Goal: Navigation & Orientation: Find specific page/section

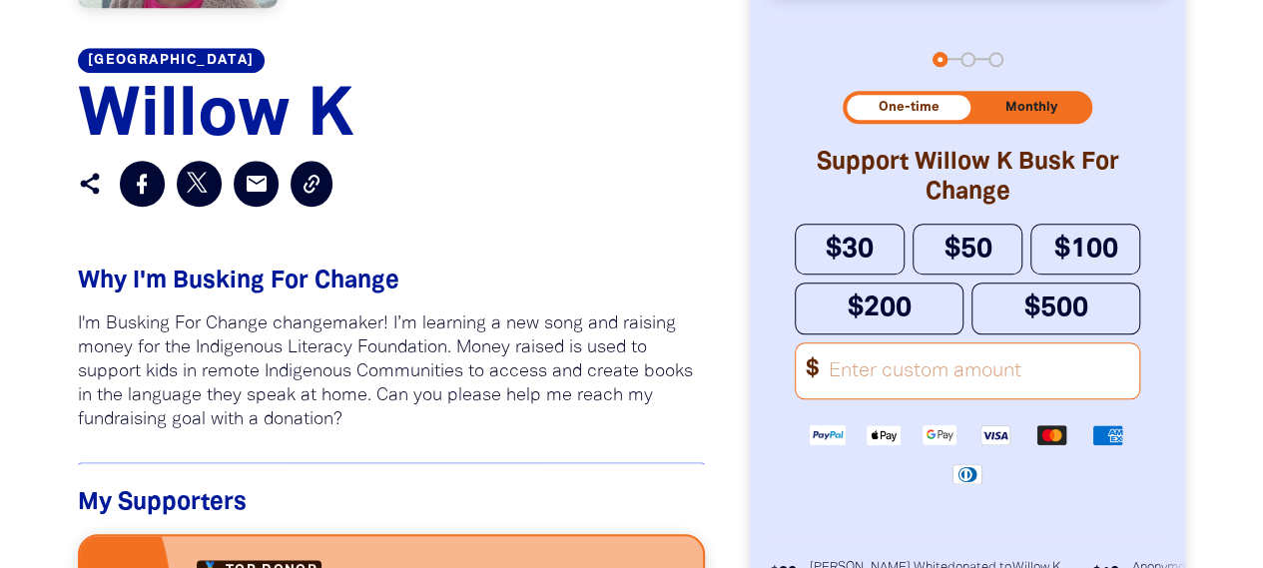
scroll to position [1198, 0]
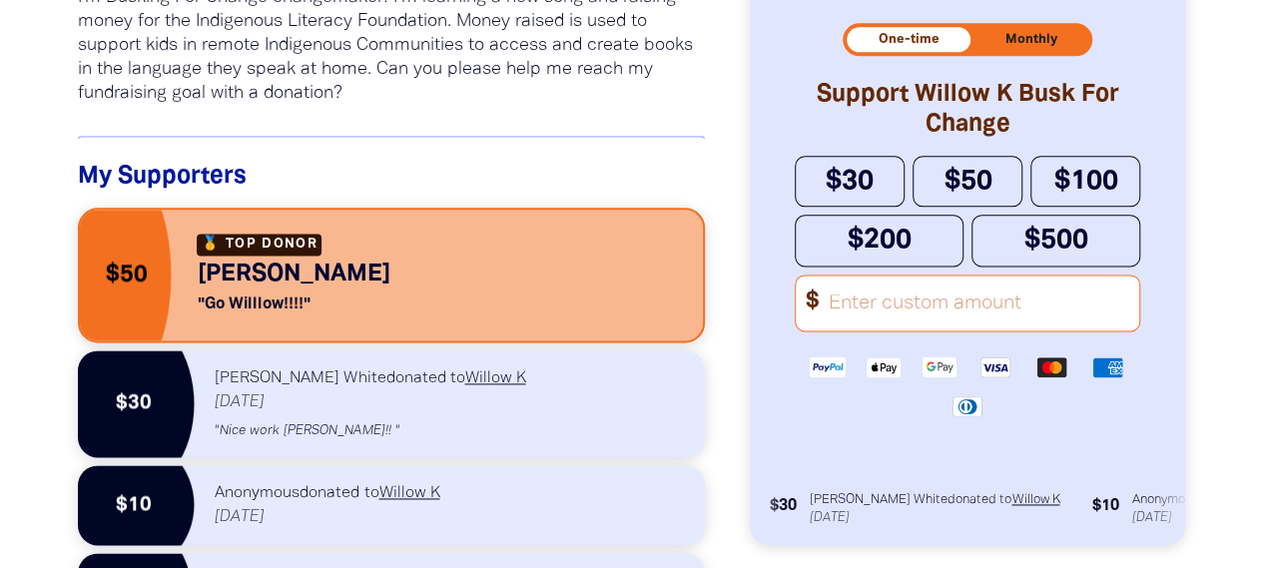
click at [230, 158] on div "My Supporters Top Donor $50 [PERSON_NAME] " Go Willlow!!!! " $30 [PERSON_NAME] …" at bounding box center [392, 469] width 628 height 666
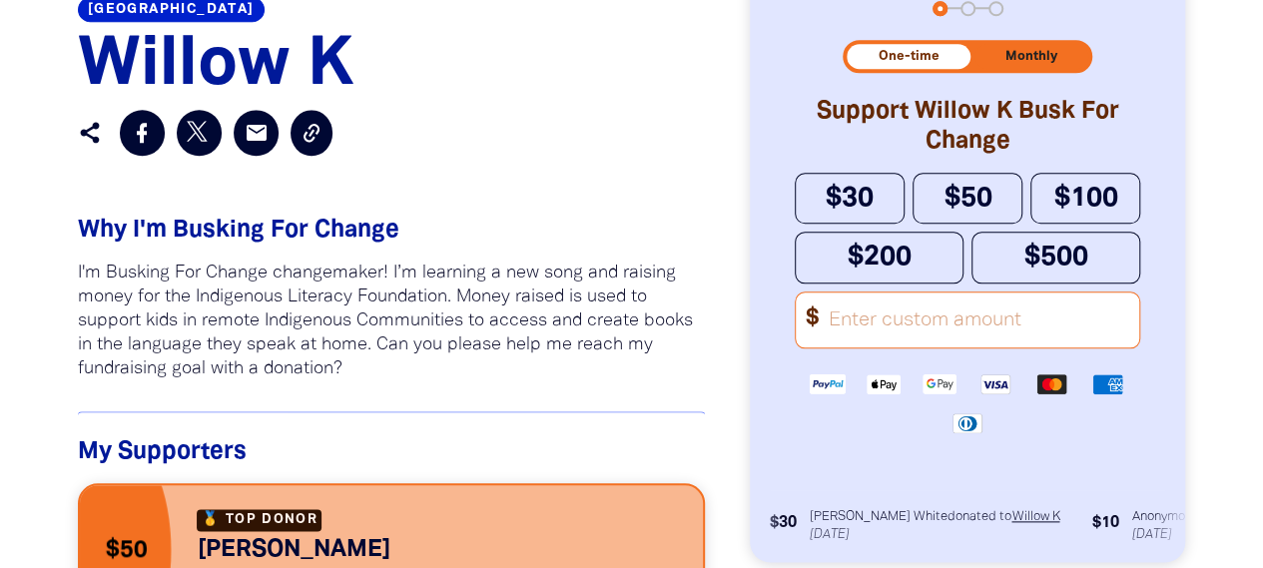
scroll to position [799, 0]
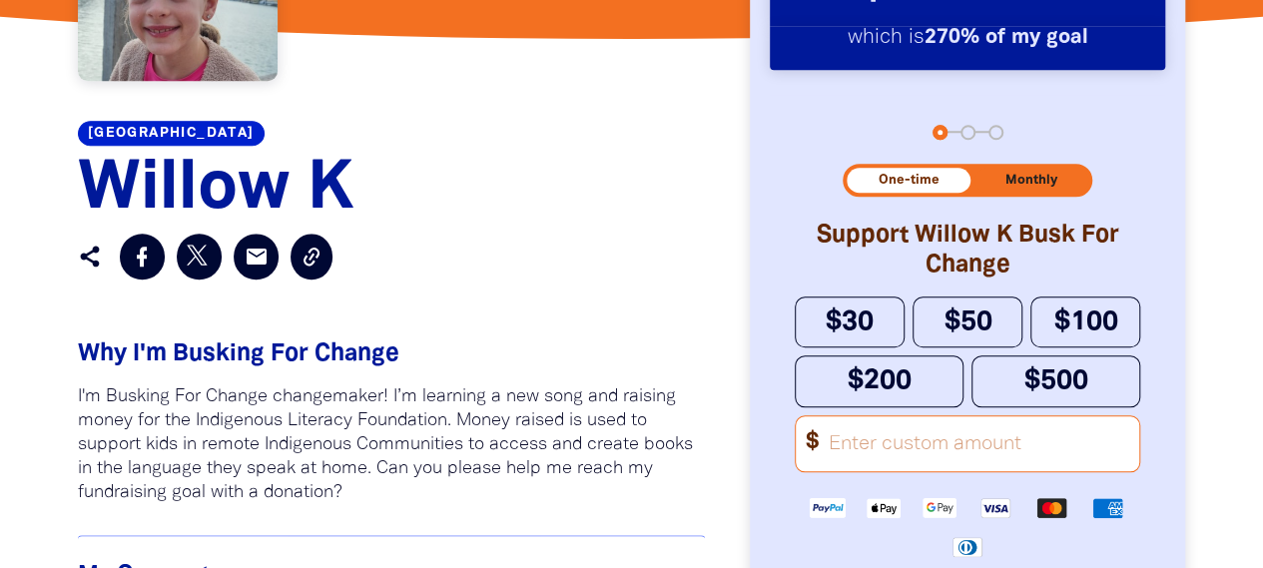
click at [232, 139] on link "[GEOGRAPHIC_DATA]" at bounding box center [171, 133] width 187 height 25
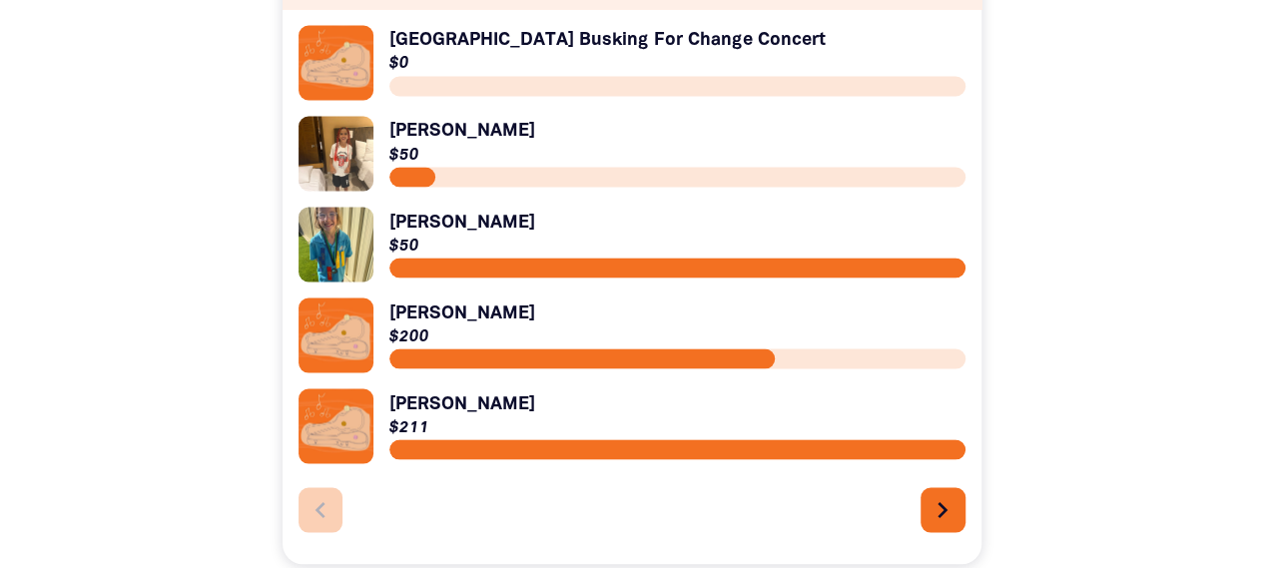
scroll to position [1797, 0]
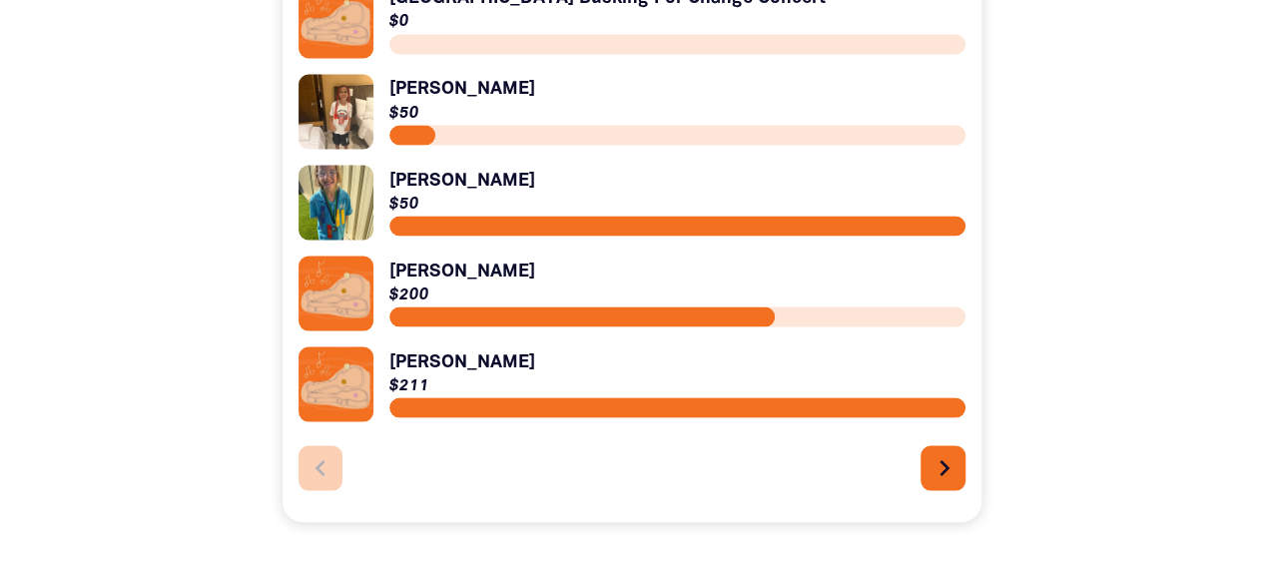
click at [946, 474] on icon "chevron_right" at bounding box center [944, 467] width 32 height 32
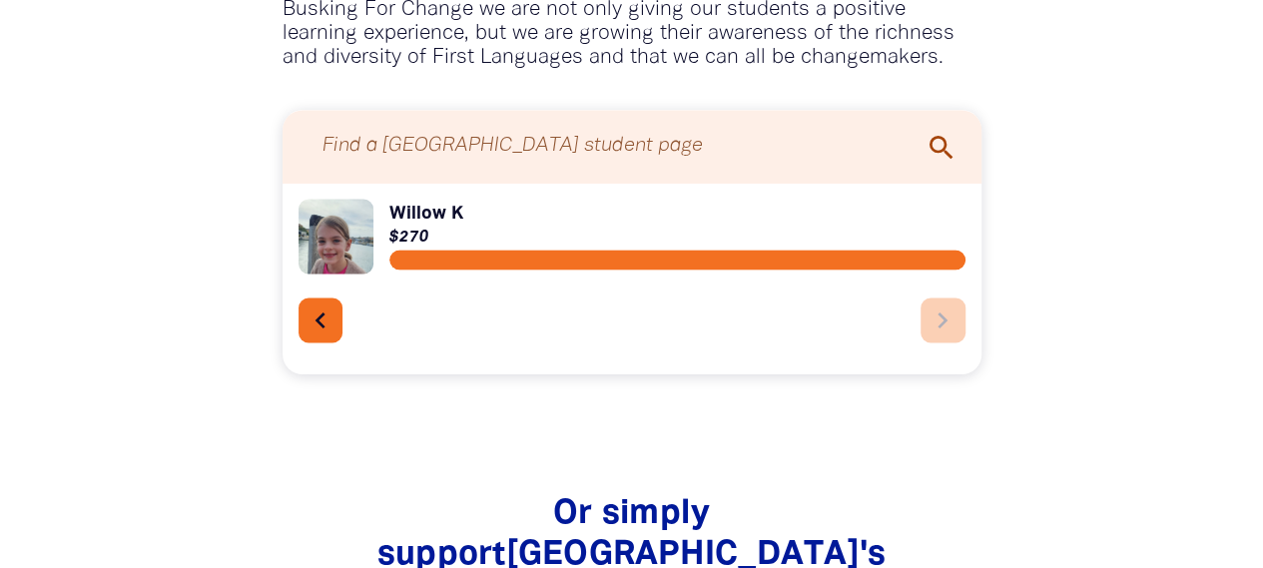
scroll to position [1681, 0]
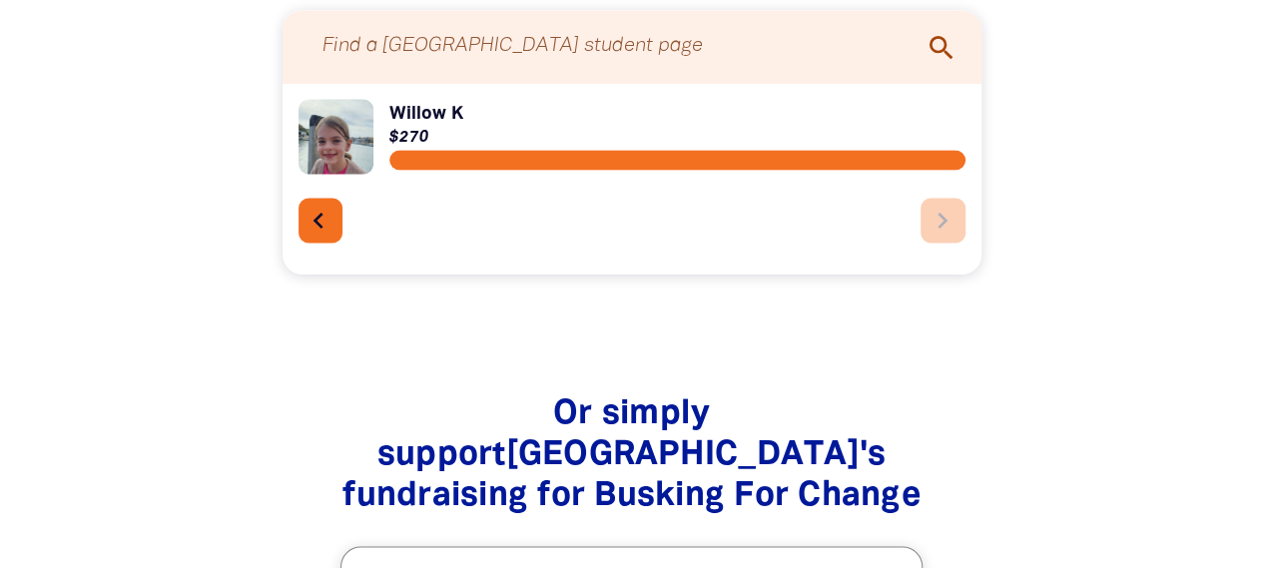
click at [317, 230] on icon "chevron_left" at bounding box center [318, 220] width 32 height 32
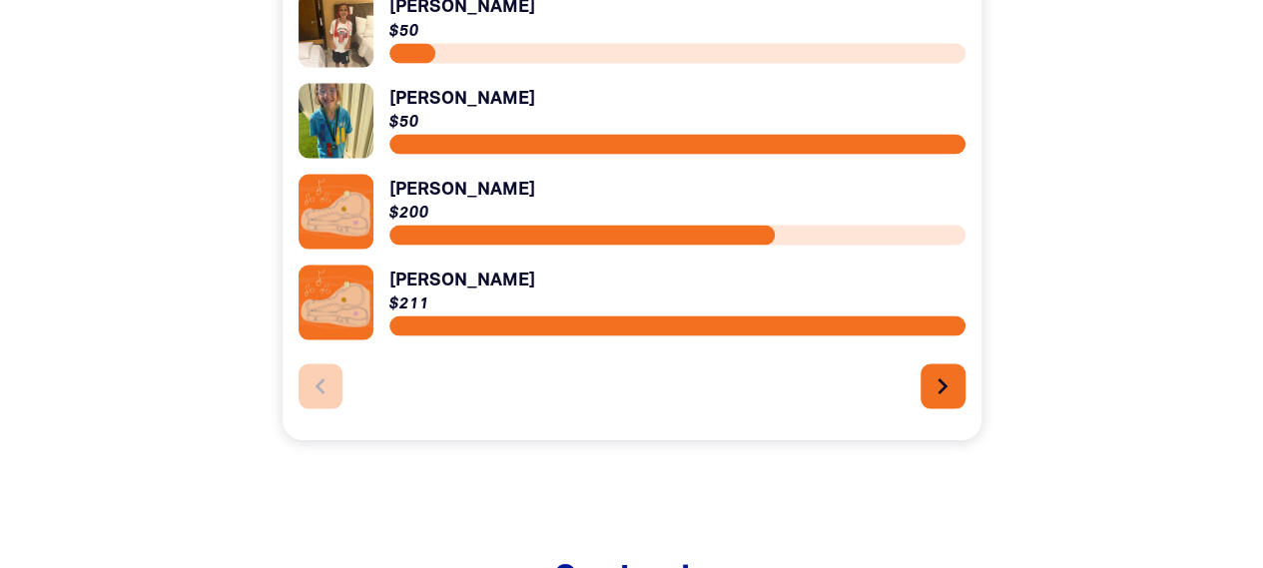
scroll to position [1763, 0]
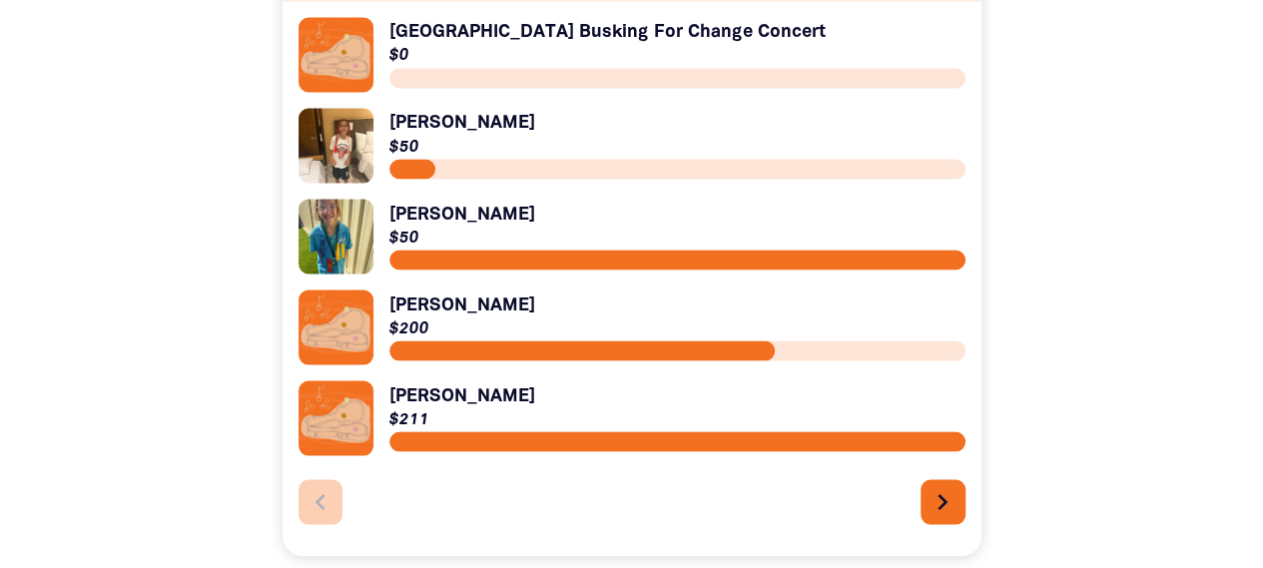
click at [428, 228] on link "Link to [PERSON_NAME]" at bounding box center [631, 236] width 667 height 75
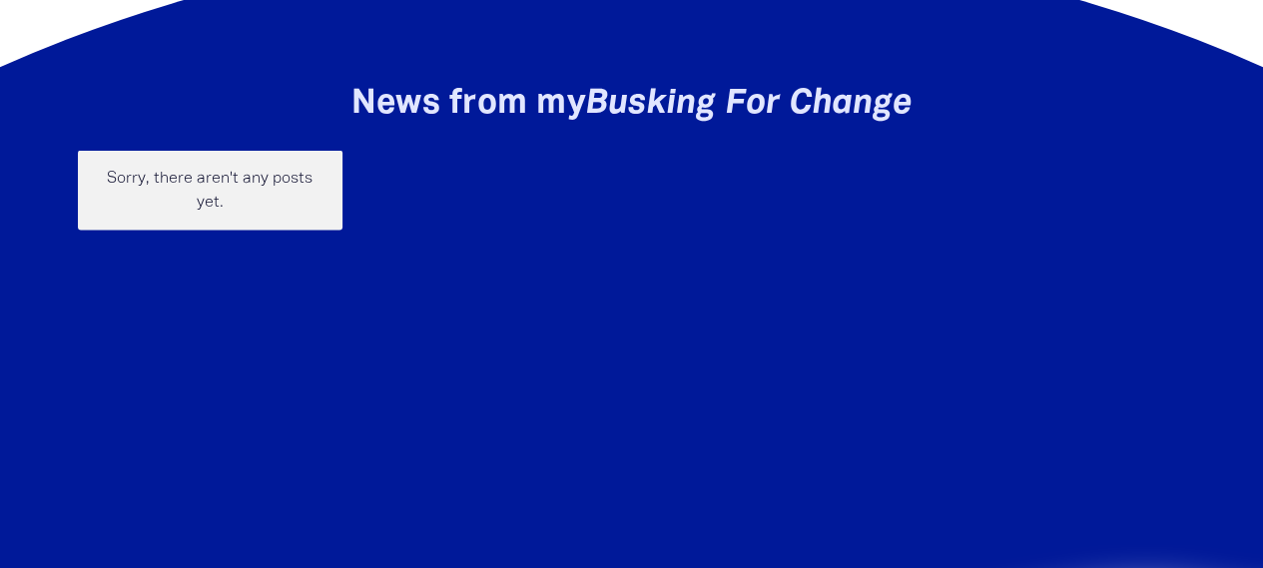
scroll to position [1098, 0]
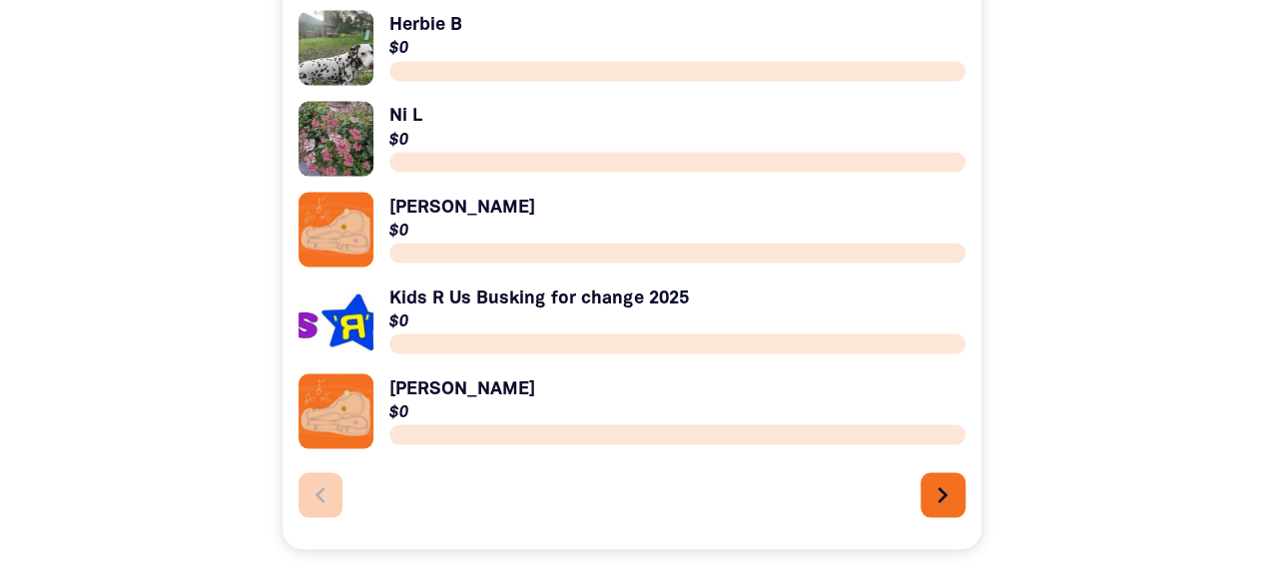
scroll to position [1863, 0]
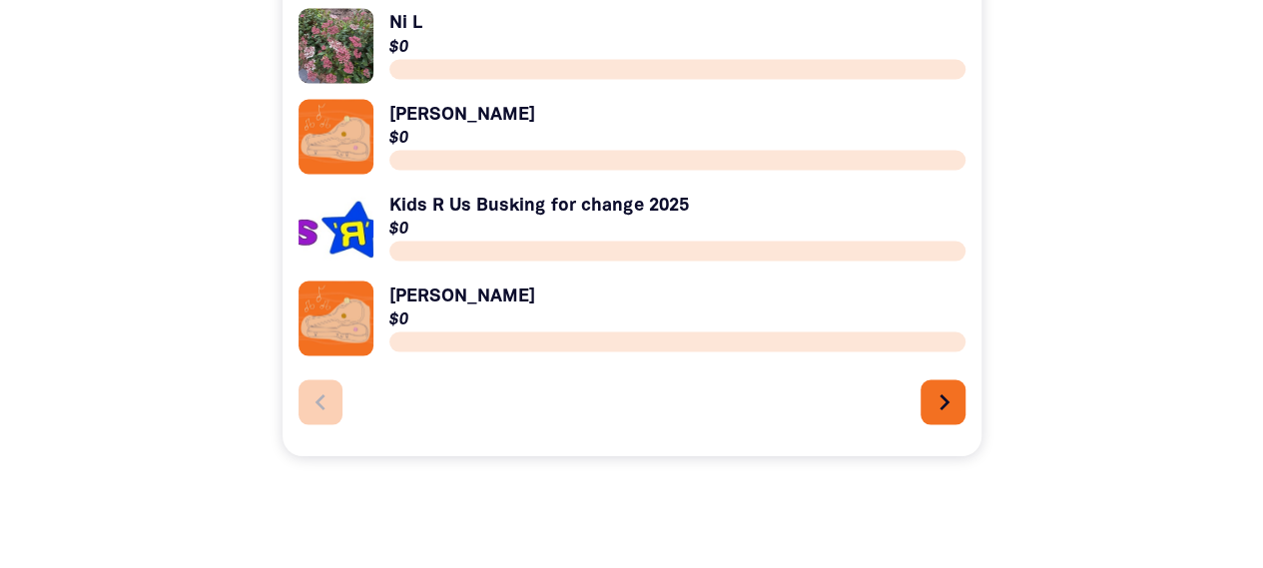
click at [931, 412] on icon "chevron_right" at bounding box center [944, 401] width 32 height 32
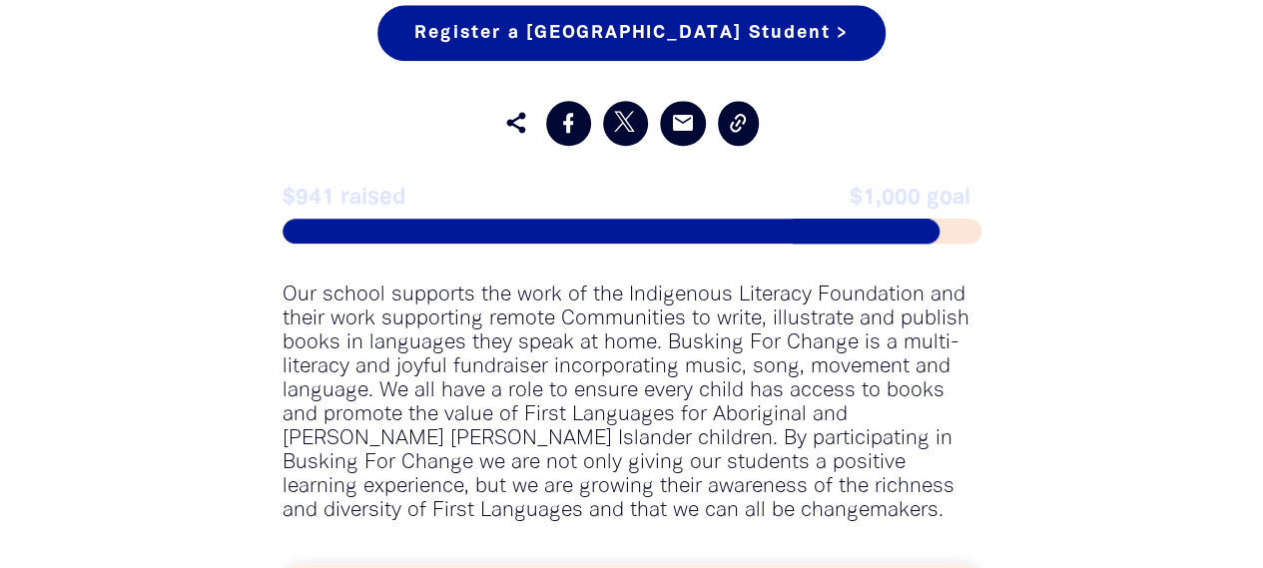
scroll to position [882, 0]
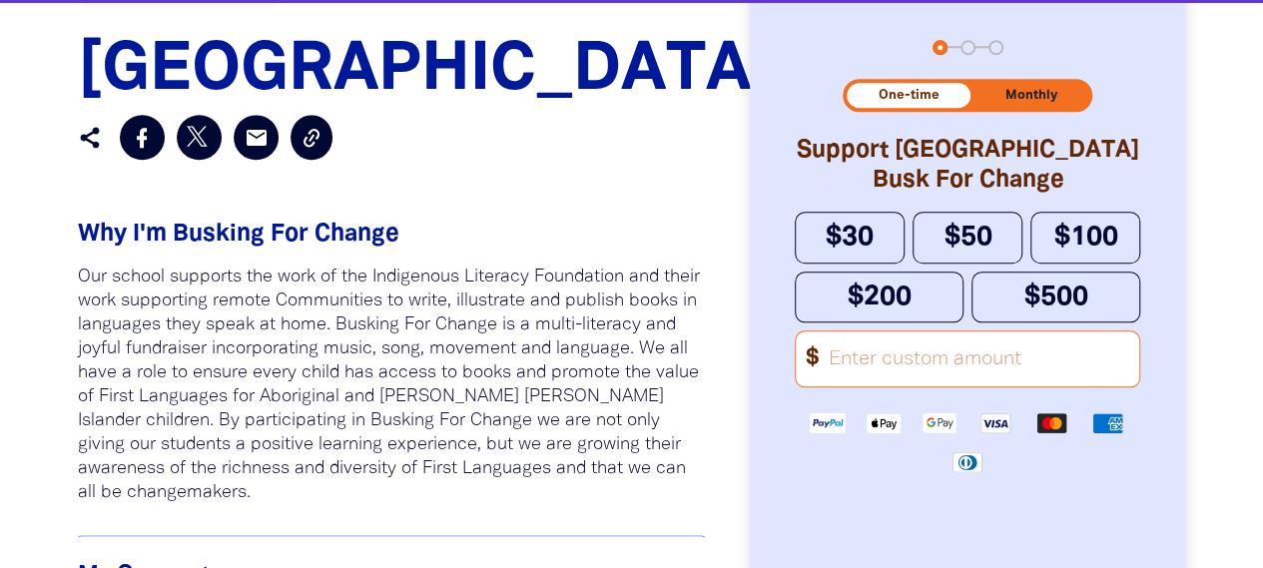
scroll to position [799, 0]
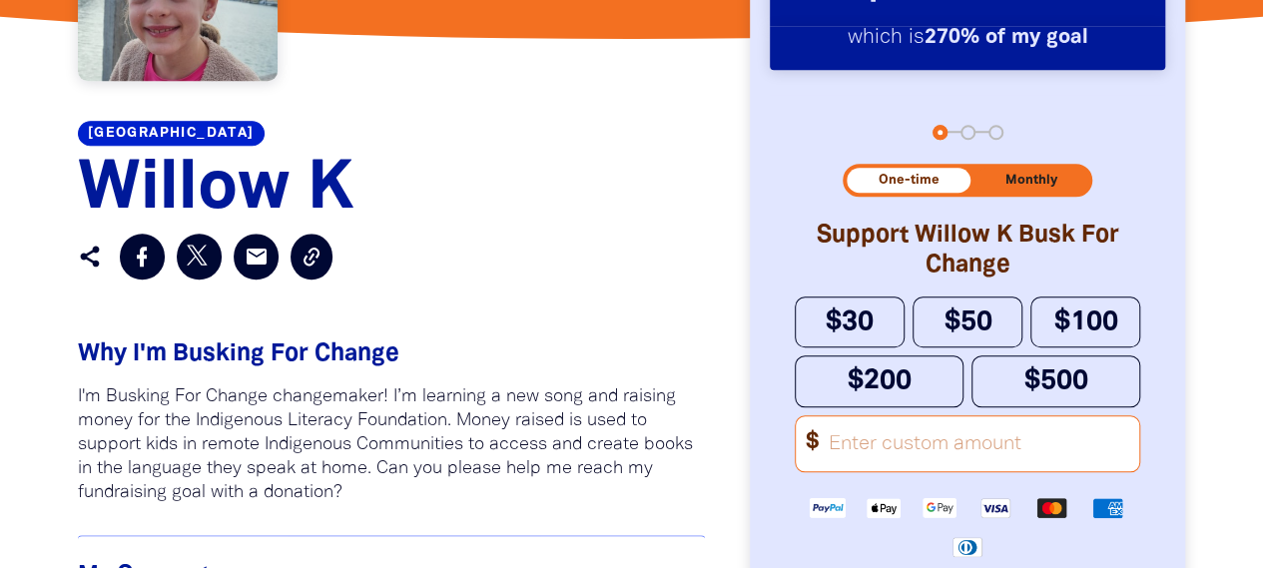
click at [193, 133] on link "[GEOGRAPHIC_DATA]" at bounding box center [171, 133] width 187 height 25
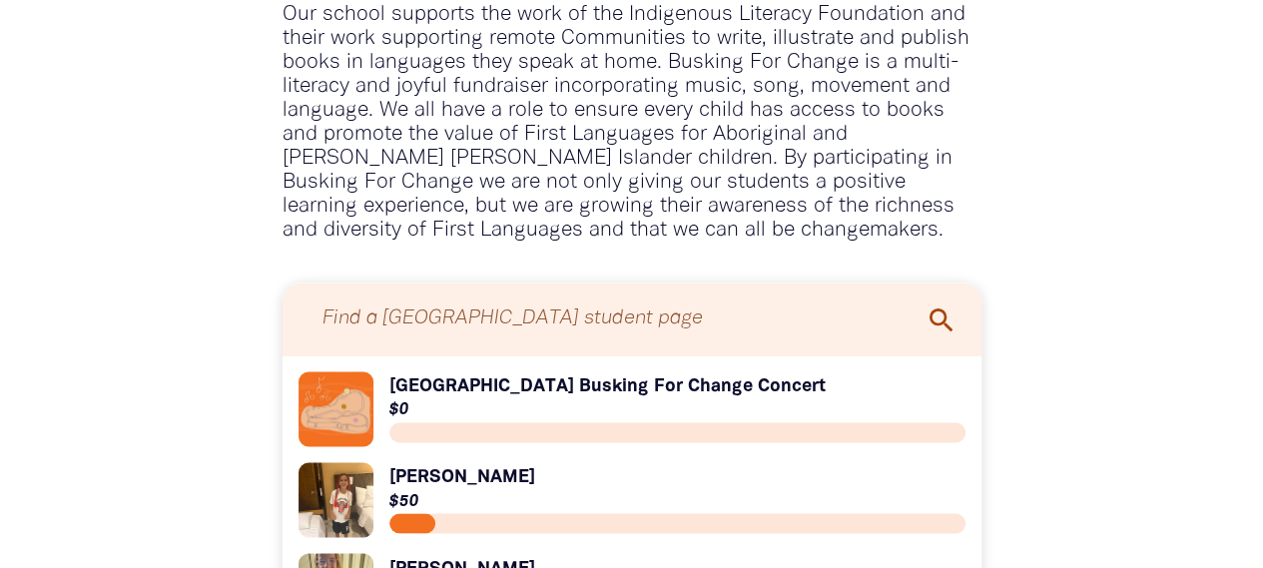
scroll to position [1597, 0]
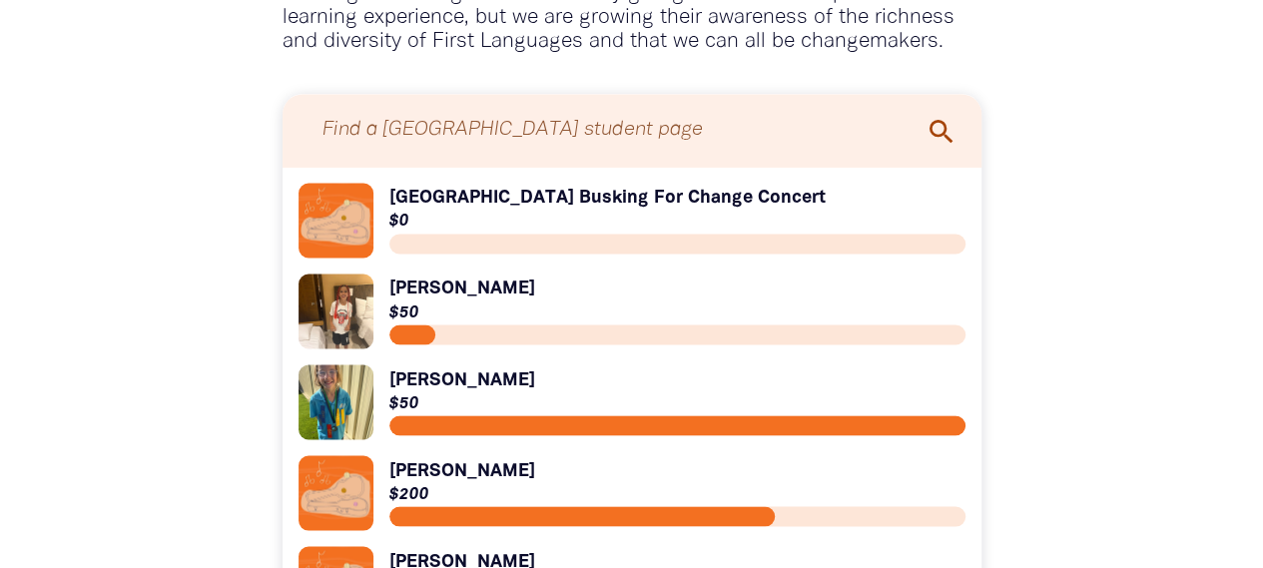
click at [462, 296] on link "Link to [PERSON_NAME]" at bounding box center [631, 311] width 667 height 75
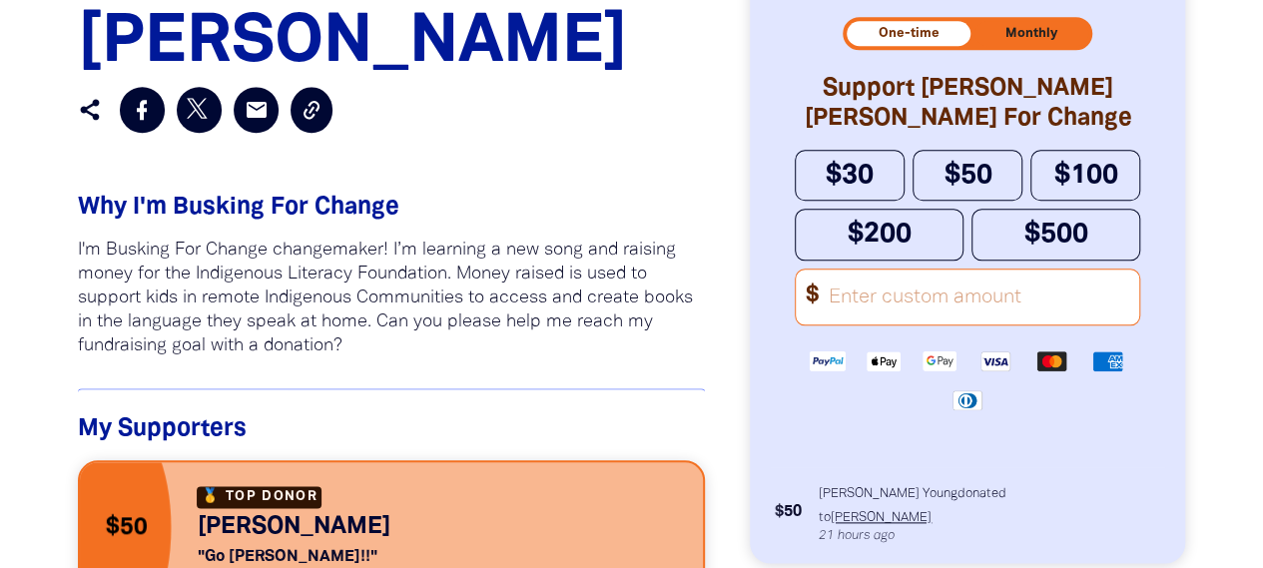
scroll to position [699, 0]
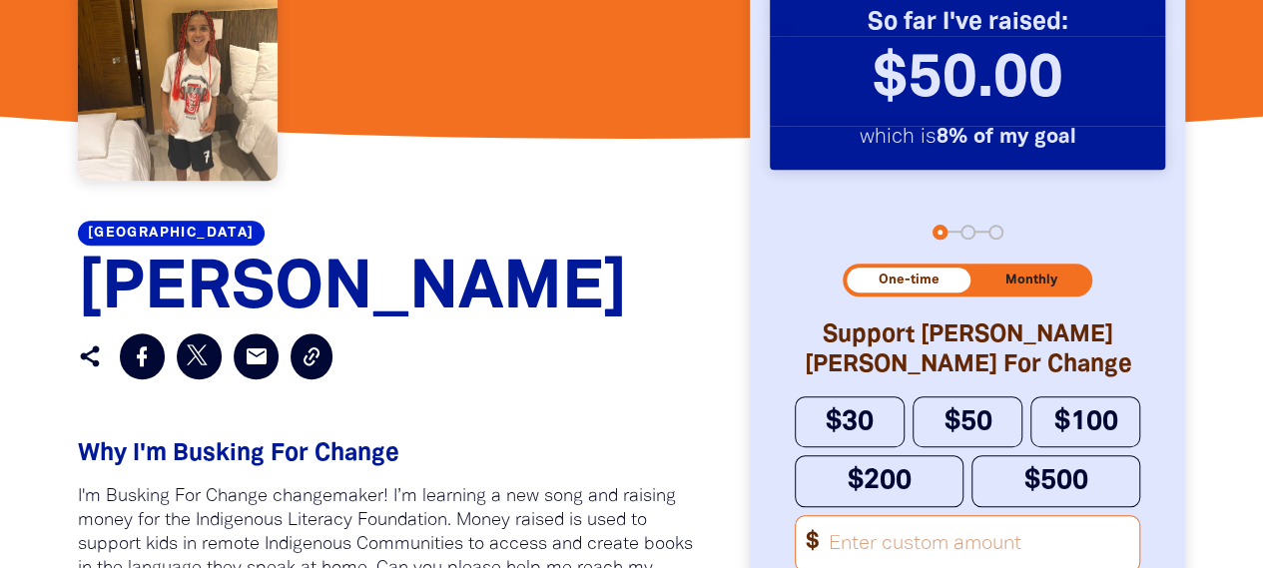
click at [186, 233] on link "[GEOGRAPHIC_DATA]" at bounding box center [171, 233] width 187 height 25
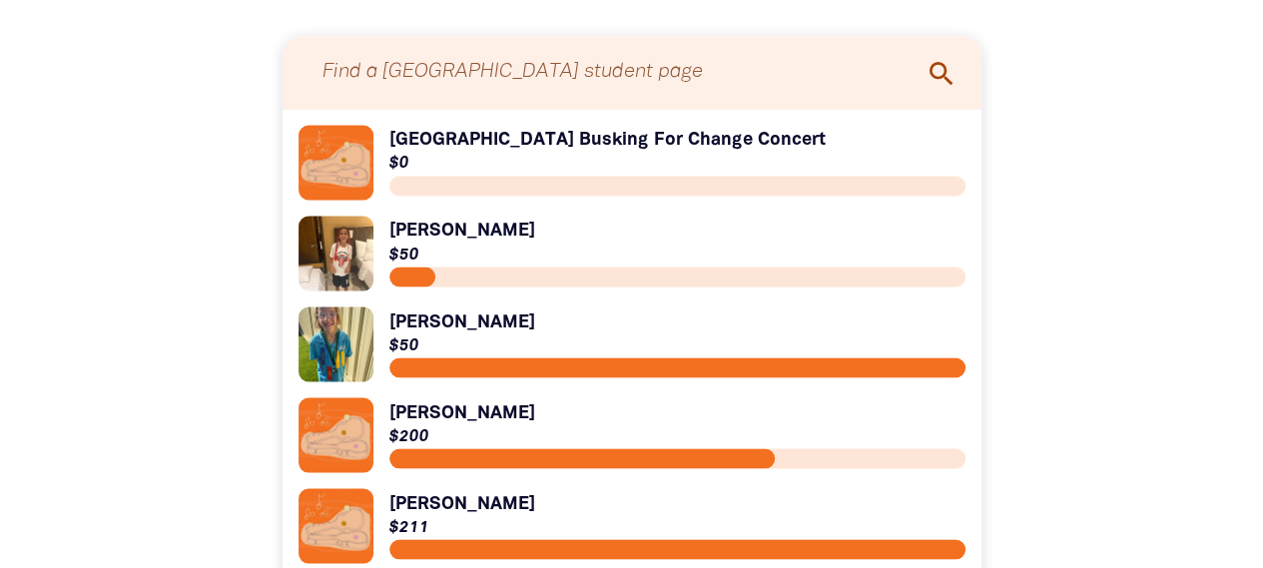
scroll to position [1797, 0]
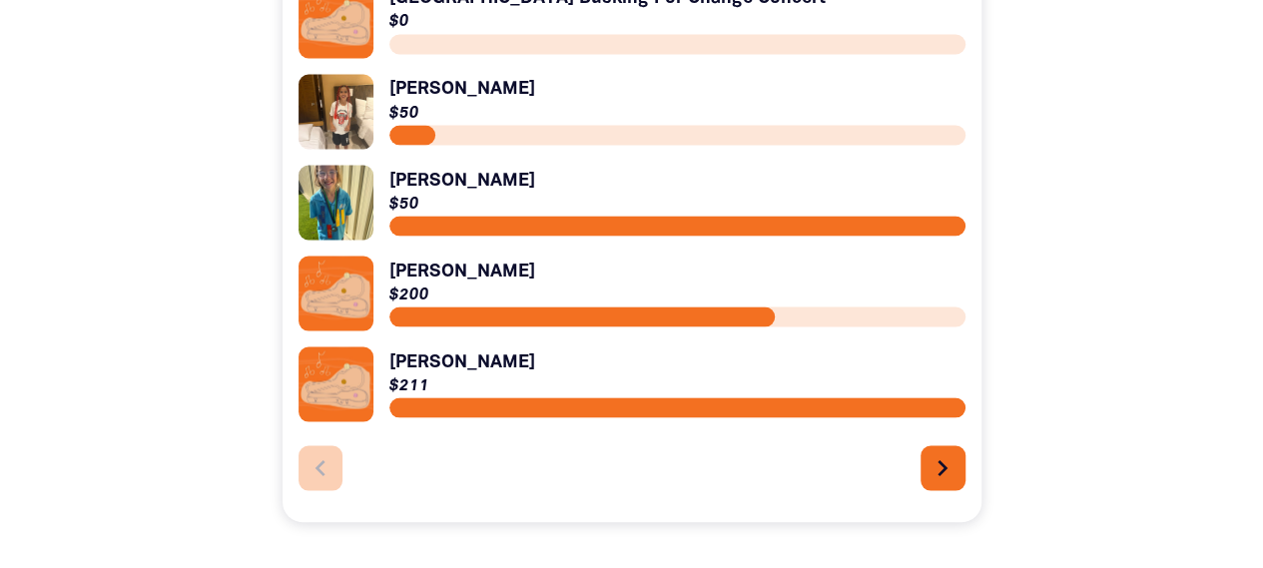
click at [418, 275] on link "Link to [PERSON_NAME]" at bounding box center [631, 293] width 667 height 75
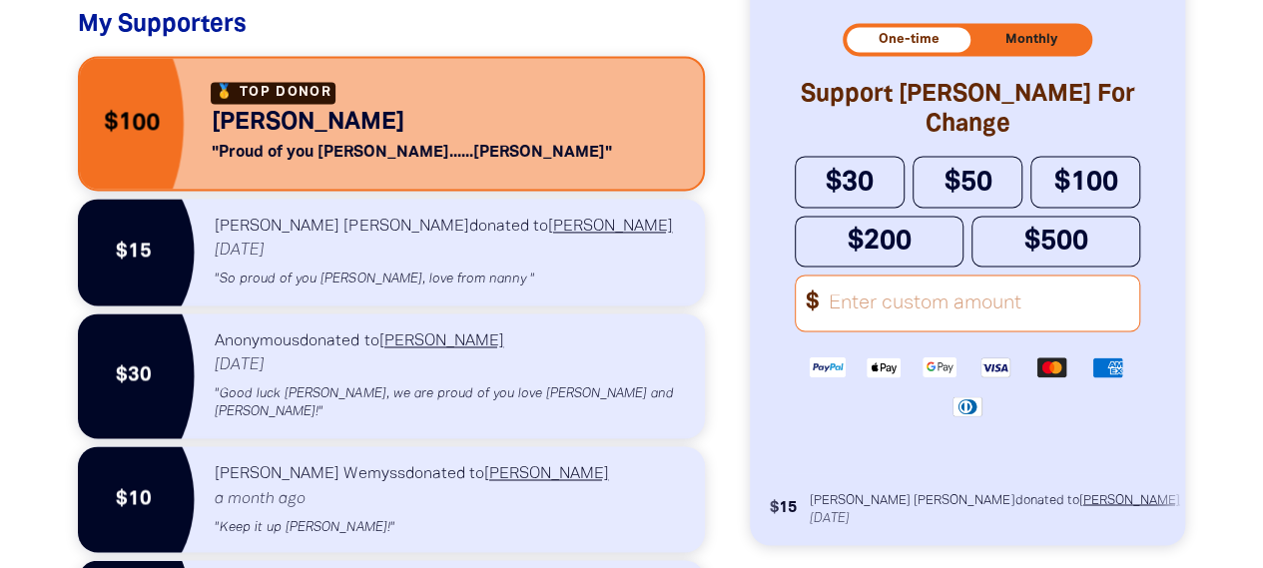
scroll to position [1597, 0]
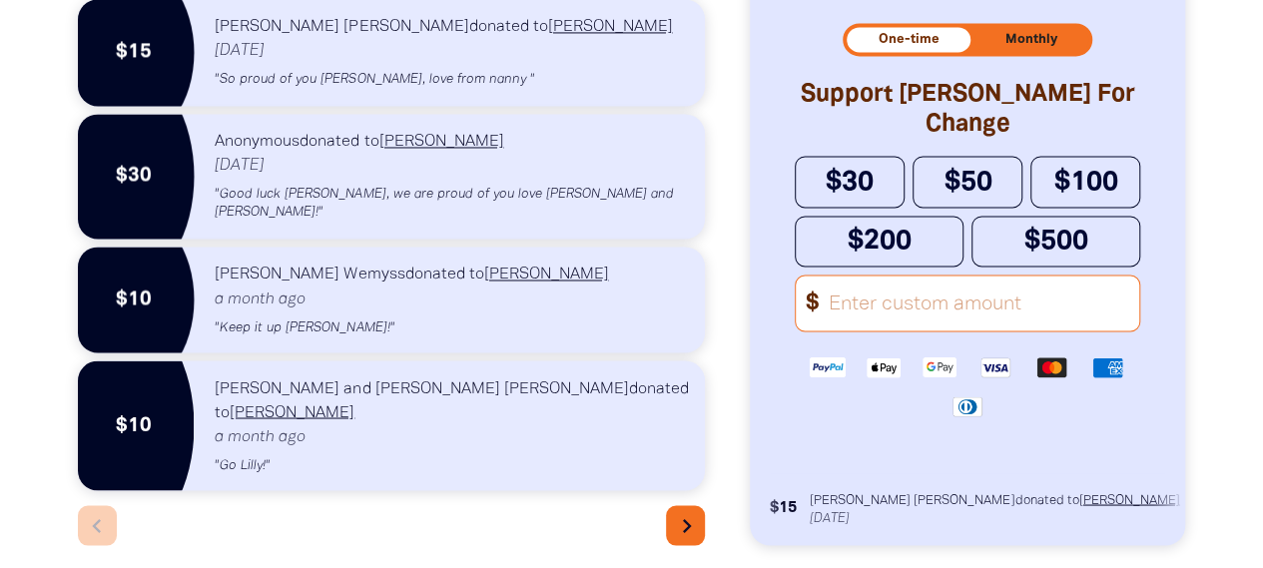
click at [674, 511] on icon "chevron_right" at bounding box center [687, 525] width 28 height 28
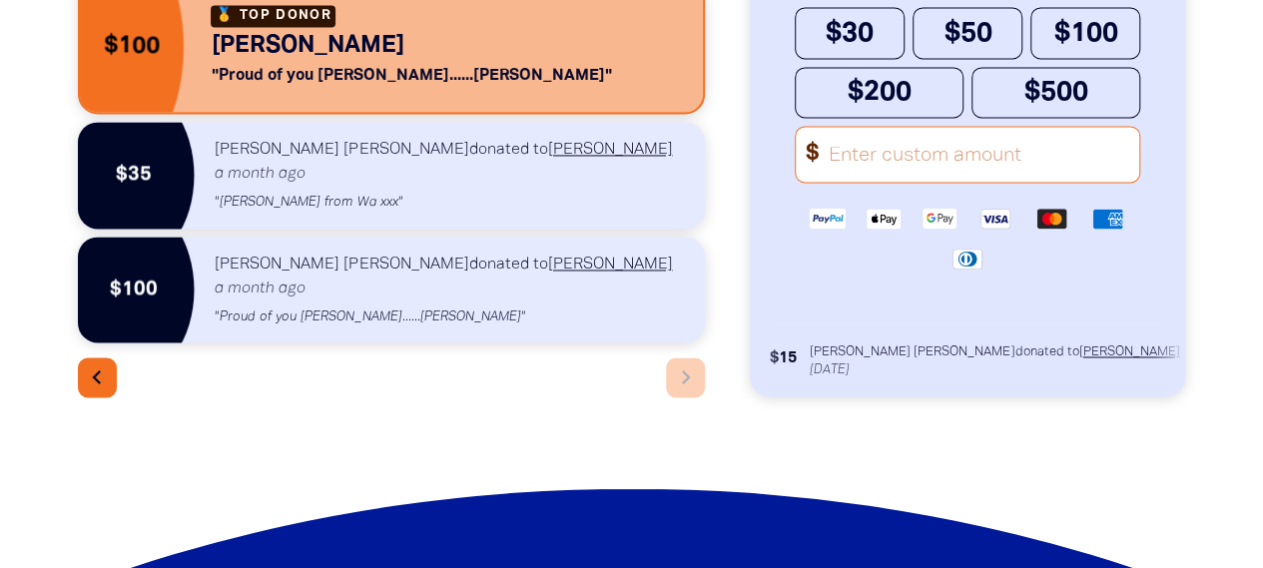
scroll to position [1451, 0]
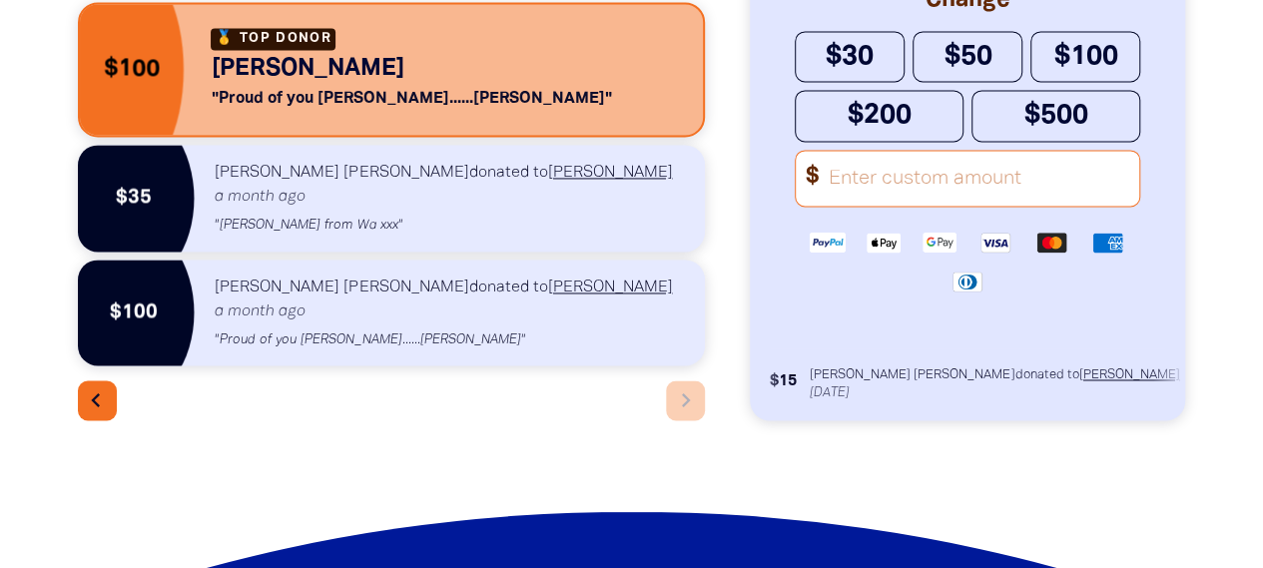
click at [98, 404] on icon "chevron_left" at bounding box center [96, 400] width 28 height 28
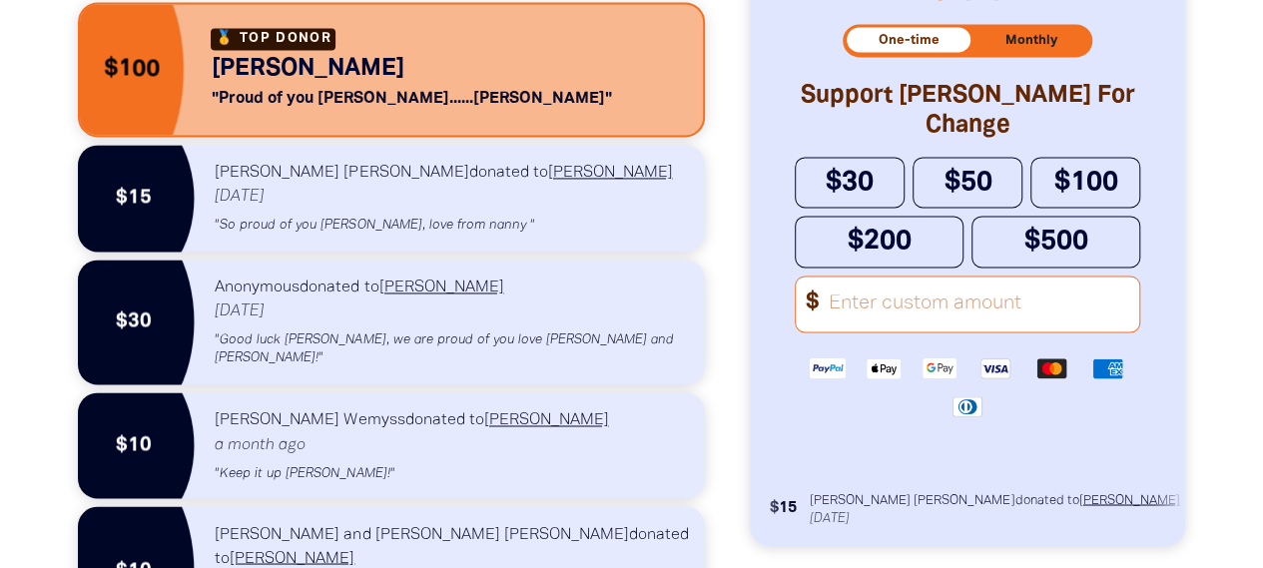
scroll to position [1565, 0]
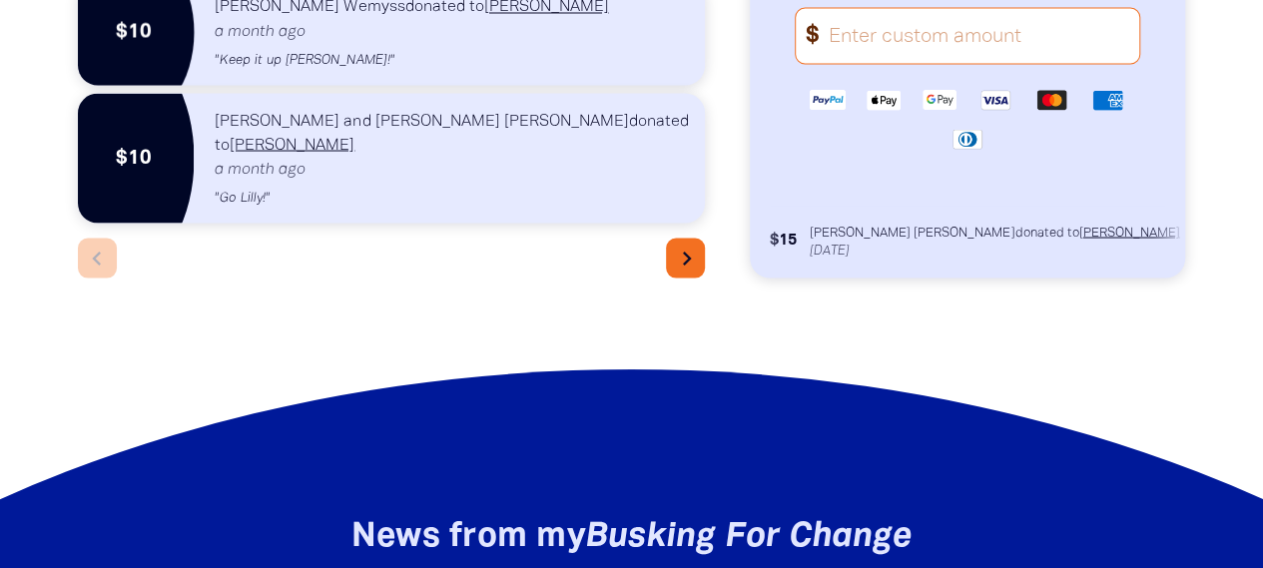
click at [677, 244] on icon "chevron_right" at bounding box center [687, 258] width 28 height 28
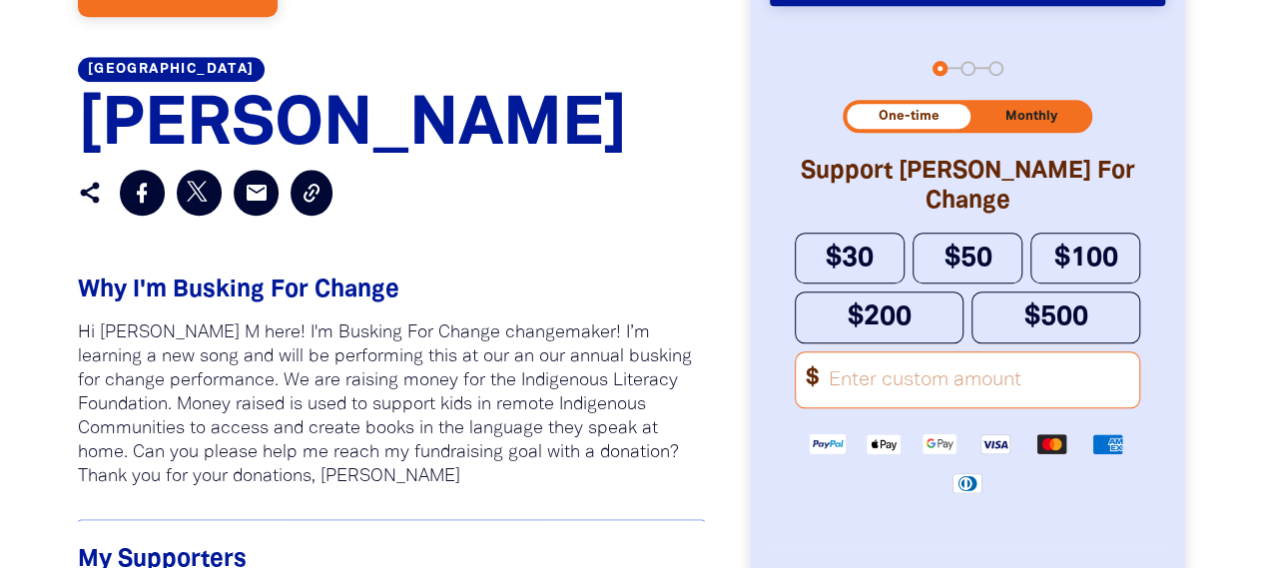
scroll to position [753, 0]
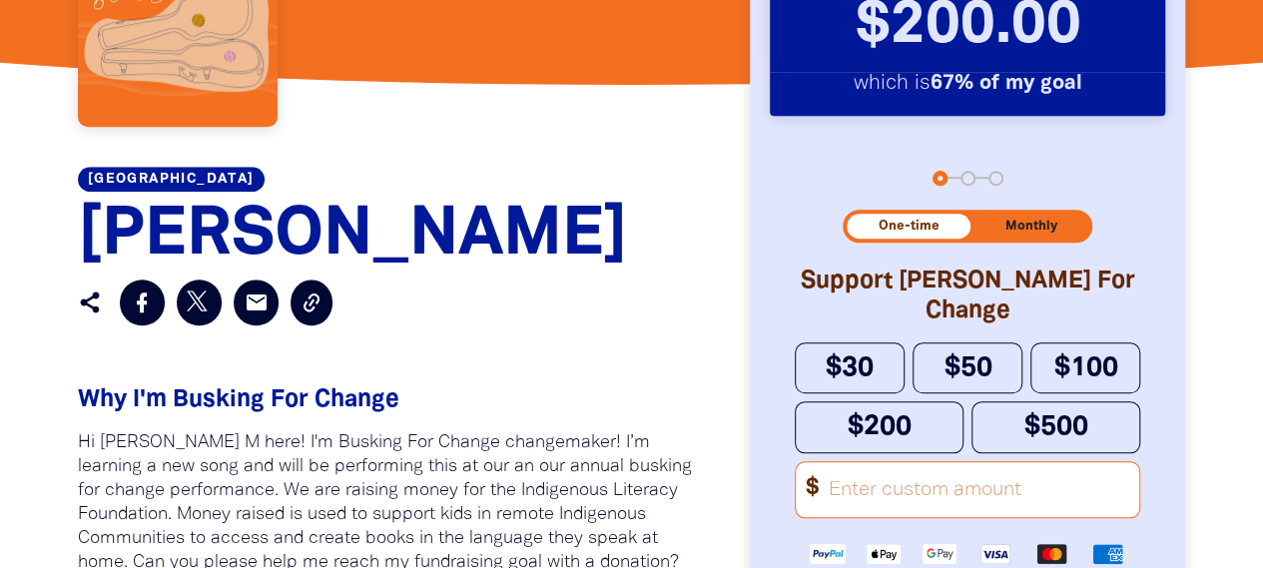
click at [258, 205] on span "[PERSON_NAME]" at bounding box center [353, 236] width 550 height 62
click at [264, 179] on link "[GEOGRAPHIC_DATA]" at bounding box center [171, 179] width 187 height 25
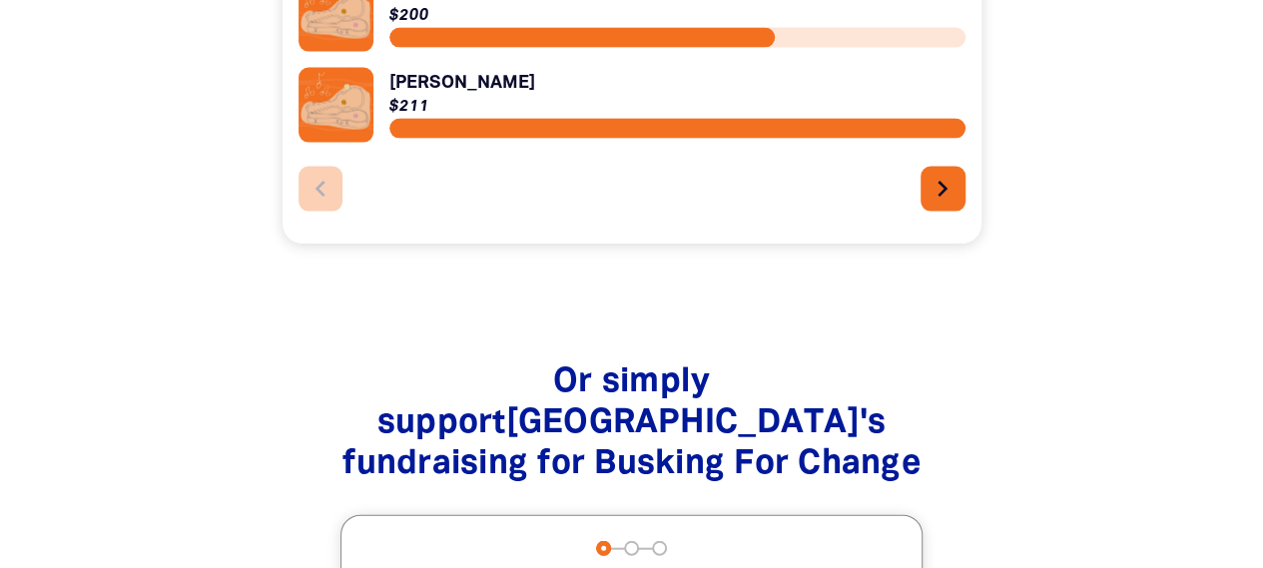
scroll to position [2096, 0]
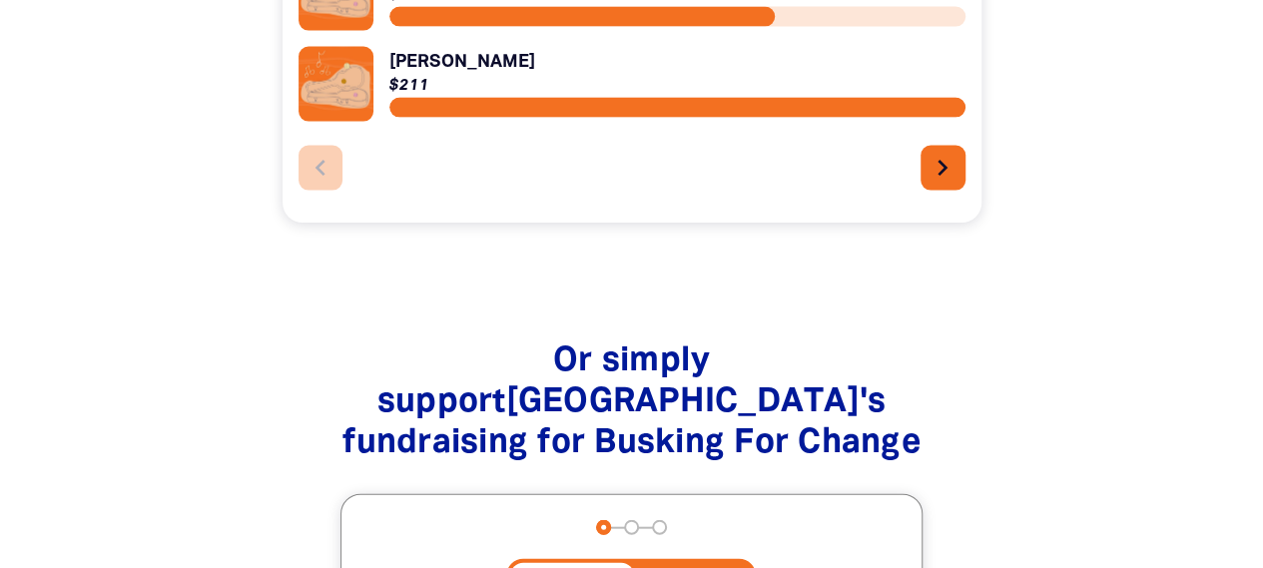
click at [455, 60] on link "Link to [PERSON_NAME]" at bounding box center [631, 84] width 667 height 75
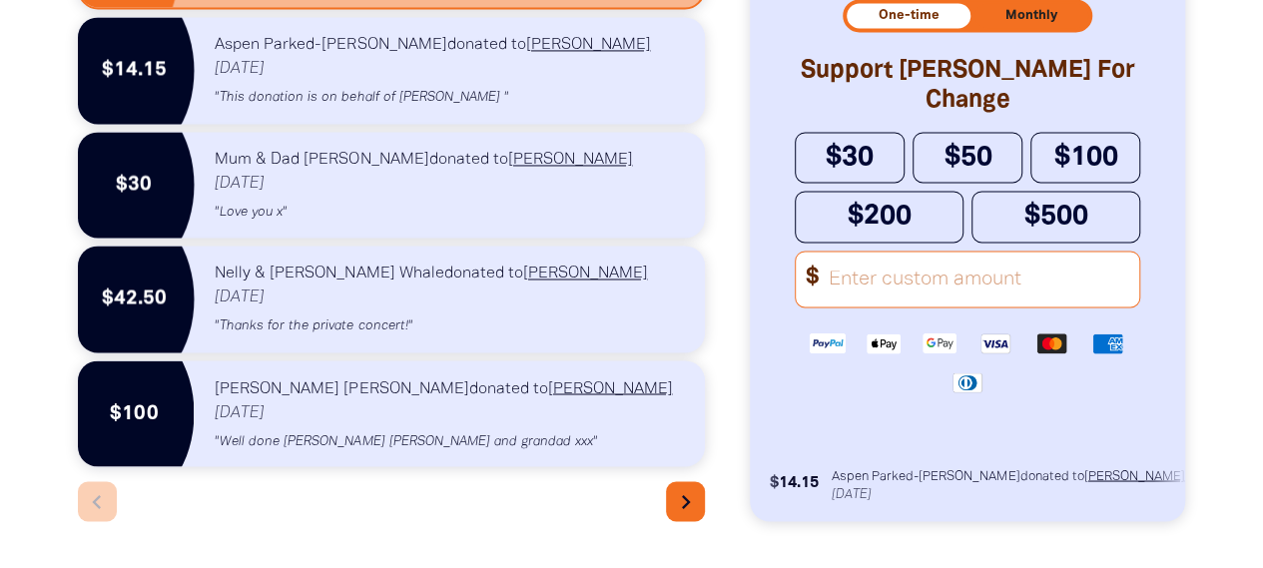
scroll to position [1597, 0]
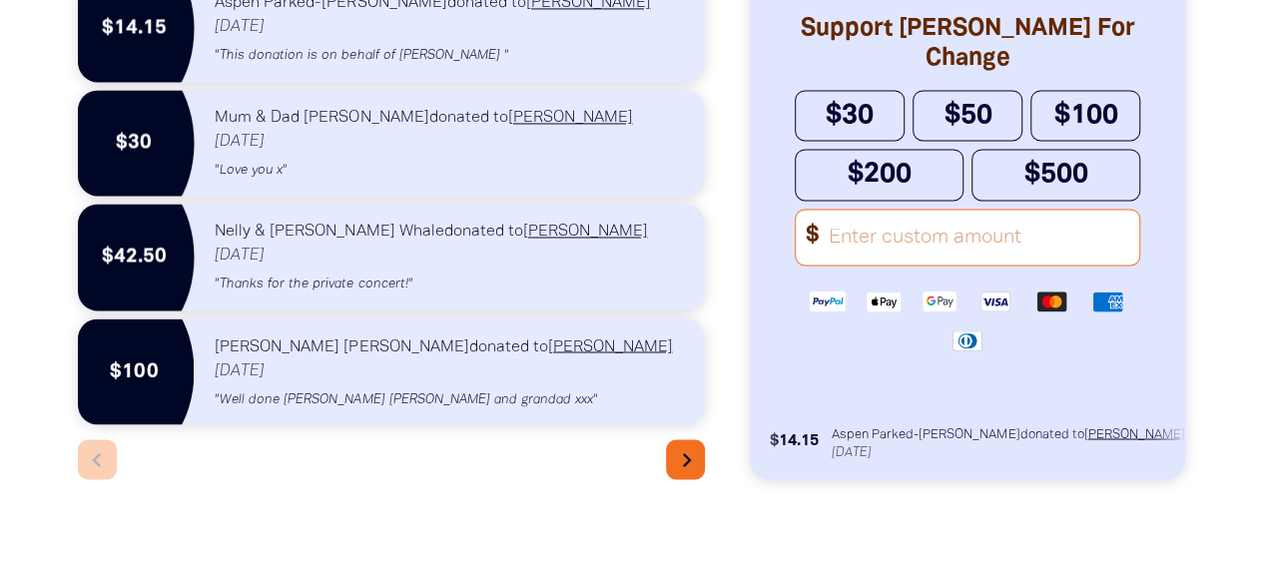
click at [686, 445] on icon "chevron_right" at bounding box center [687, 459] width 28 height 28
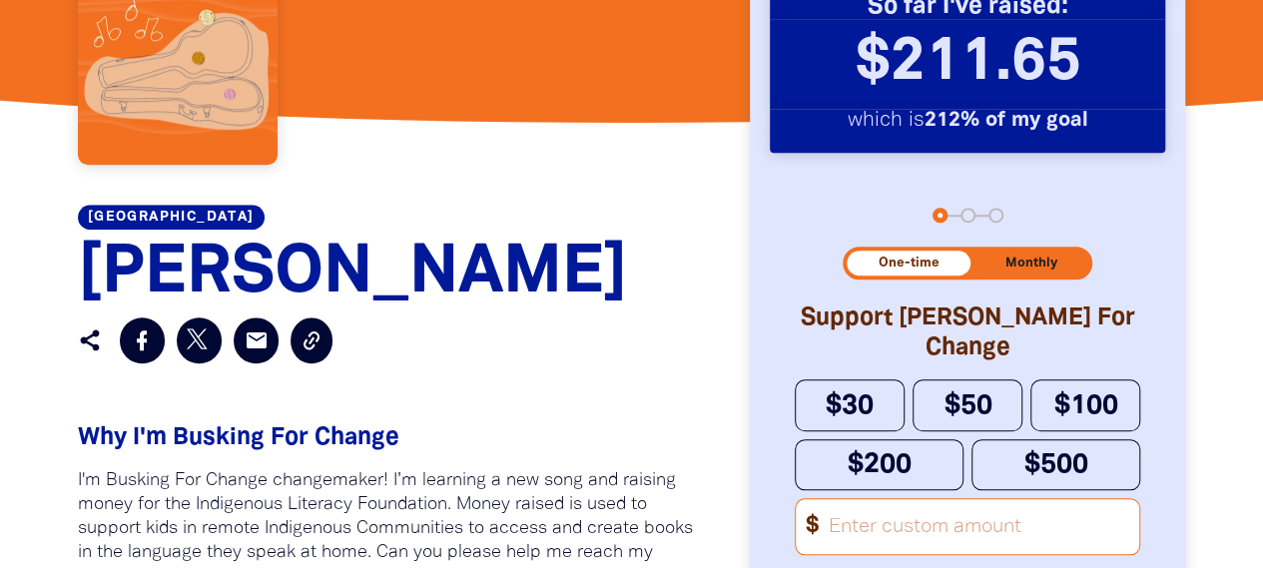
scroll to position [747, 0]
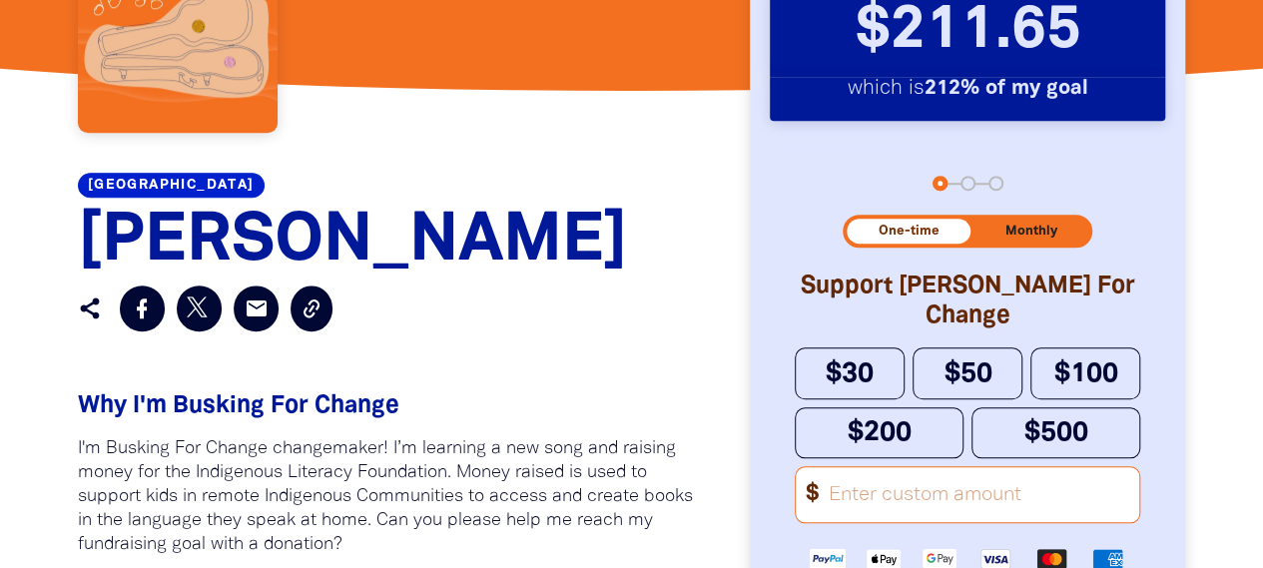
click at [204, 185] on link "[GEOGRAPHIC_DATA]" at bounding box center [171, 185] width 187 height 25
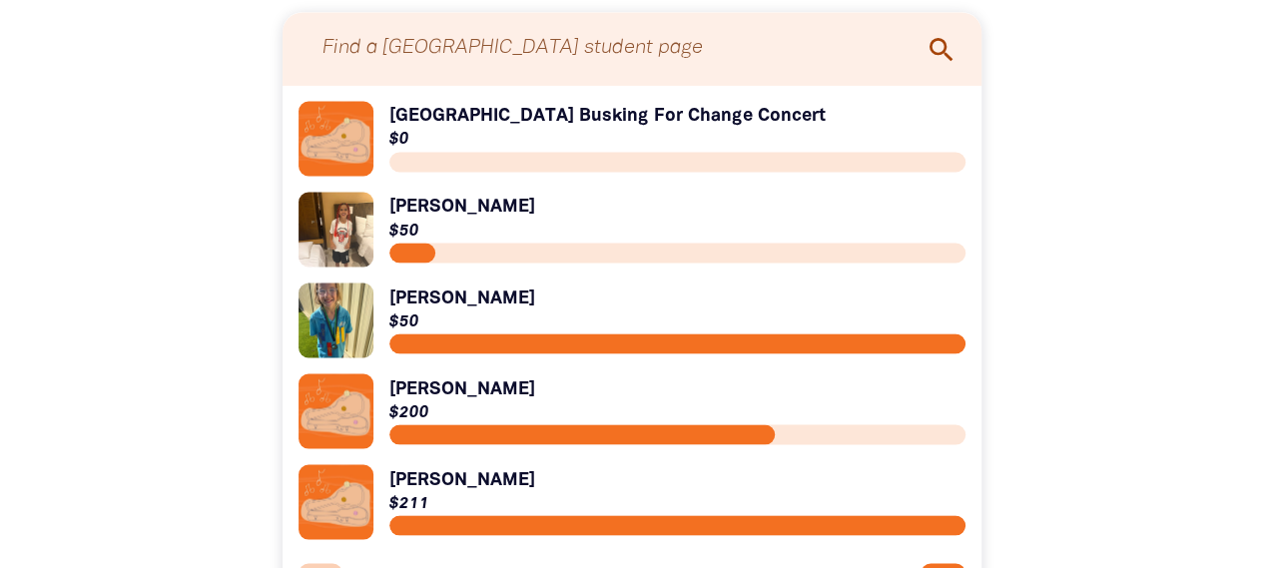
scroll to position [1996, 0]
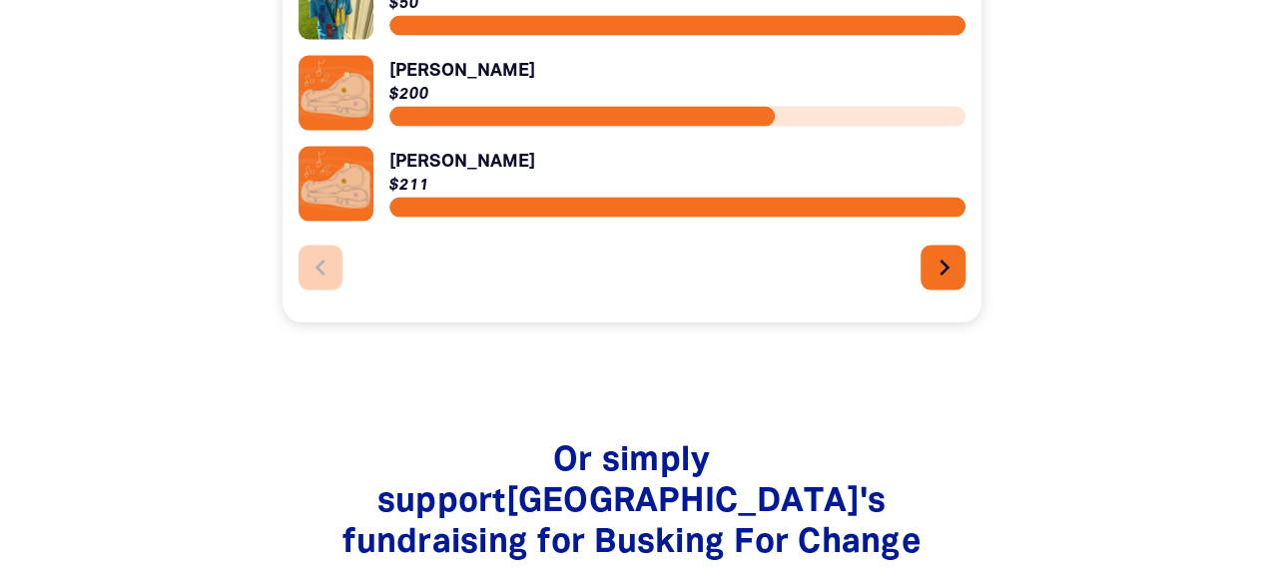
click at [949, 264] on icon "chevron_right" at bounding box center [944, 268] width 32 height 32
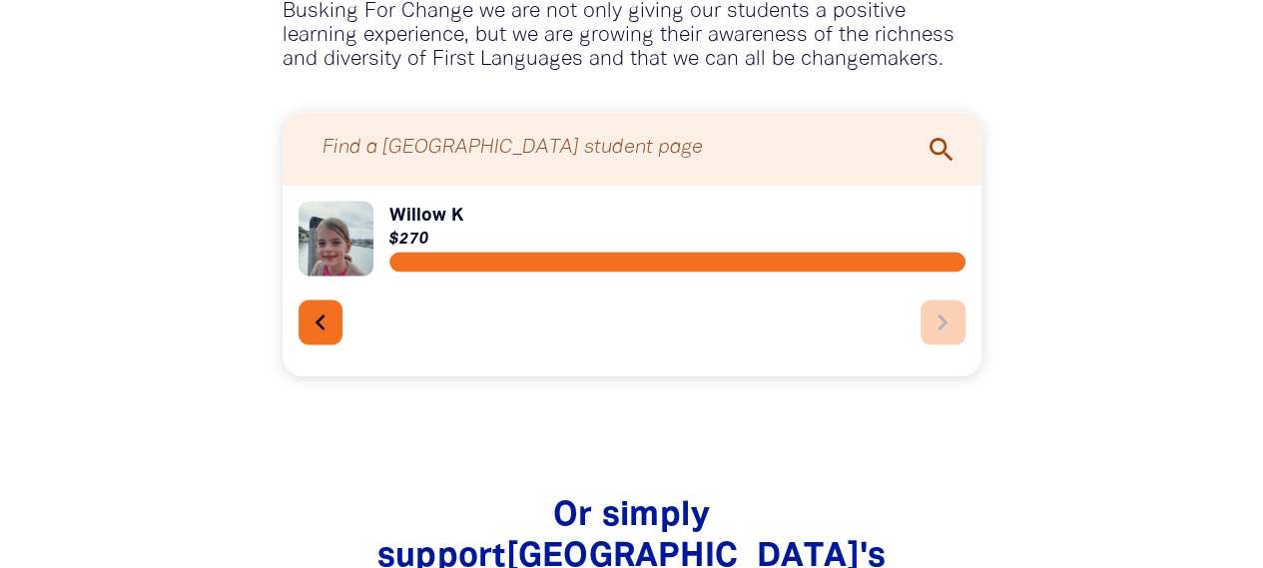
scroll to position [1481, 0]
